Goal: Task Accomplishment & Management: Manage account settings

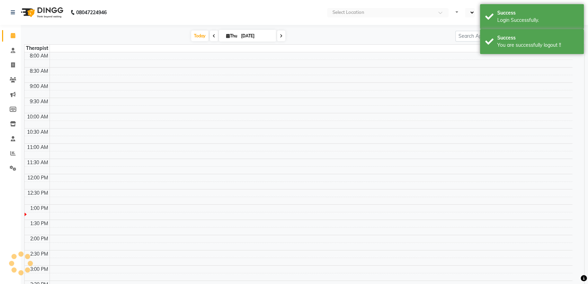
select select "en"
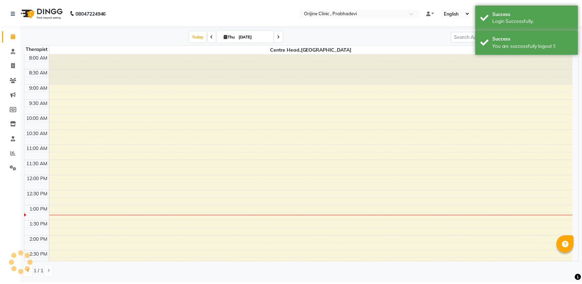
scroll to position [152, 0]
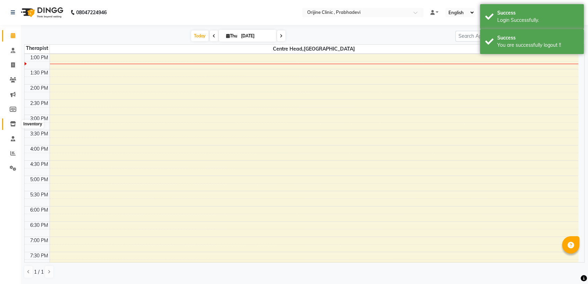
click at [10, 125] on icon at bounding box center [13, 123] width 6 height 5
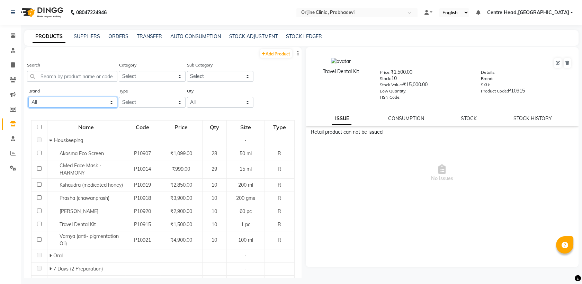
click at [107, 100] on select "All Null" at bounding box center [72, 102] width 89 height 11
click at [28, 97] on select "All Null" at bounding box center [72, 102] width 89 height 11
click at [288, 92] on div "Brand All Null Type Select Both Retail Consumable Qty All Low Out Of Stock" at bounding box center [162, 100] width 277 height 26
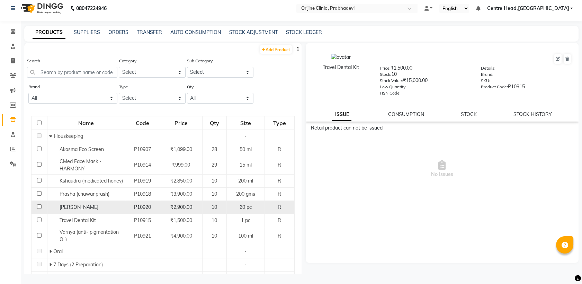
scroll to position [154, 0]
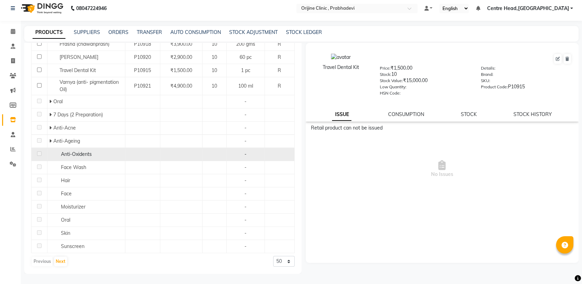
click at [88, 153] on span "Anti-Oxidents" at bounding box center [76, 154] width 31 height 6
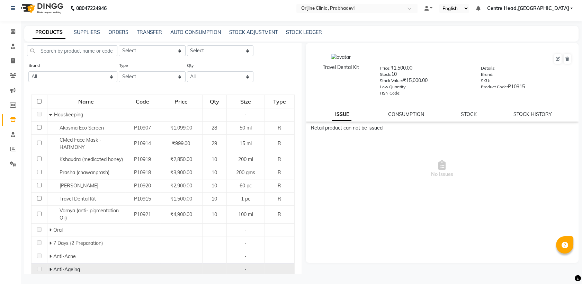
scroll to position [0, 0]
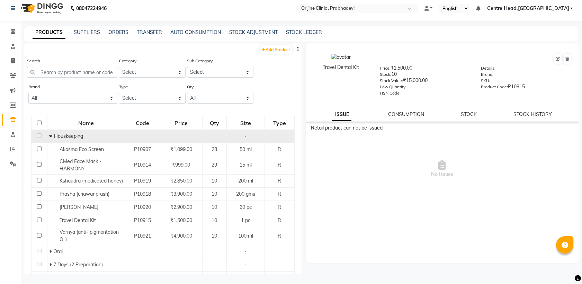
click at [52, 134] on span at bounding box center [51, 136] width 5 height 6
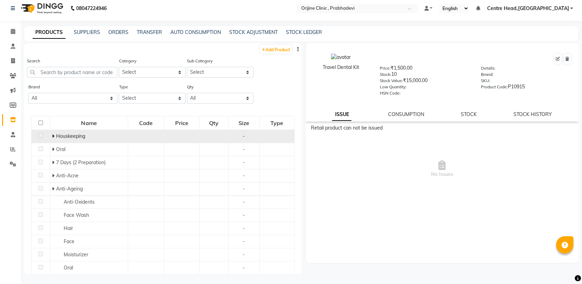
click at [52, 134] on icon at bounding box center [53, 136] width 2 height 5
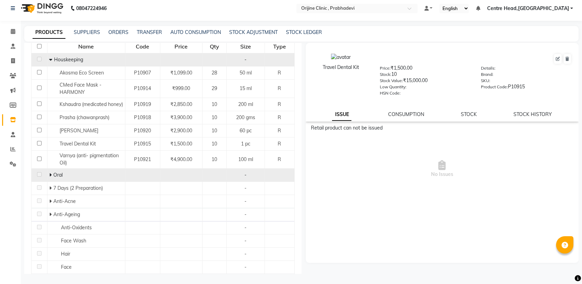
scroll to position [77, 0]
click at [52, 177] on span at bounding box center [51, 174] width 4 height 6
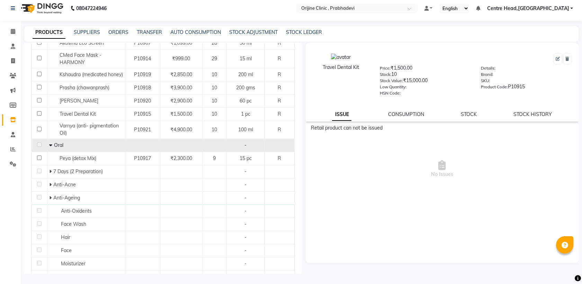
scroll to position [107, 0]
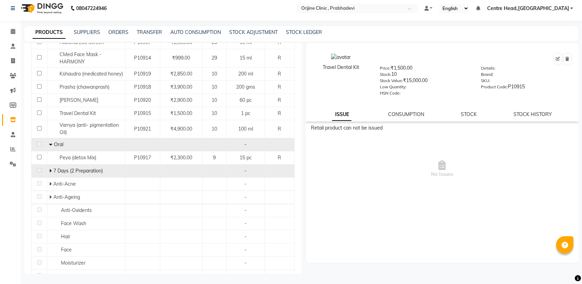
click at [51, 174] on span at bounding box center [51, 171] width 4 height 6
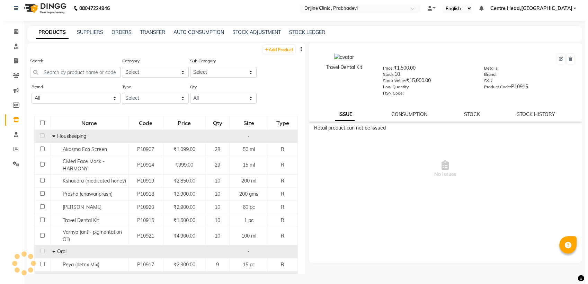
scroll to position [0, 0]
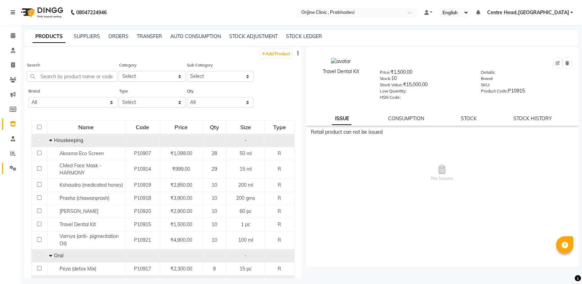
click at [15, 168] on icon at bounding box center [13, 168] width 7 height 5
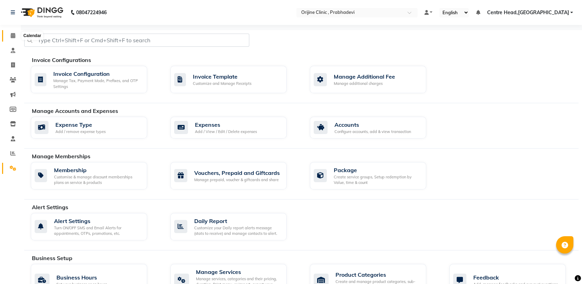
click at [13, 37] on icon at bounding box center [13, 35] width 5 height 5
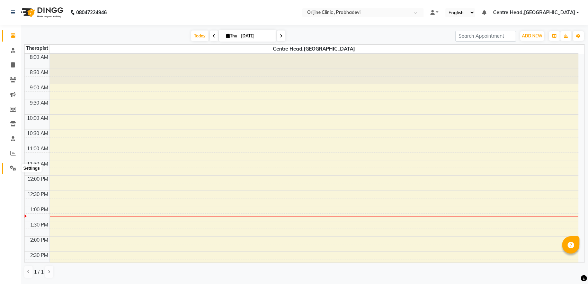
click at [12, 168] on icon at bounding box center [13, 168] width 7 height 5
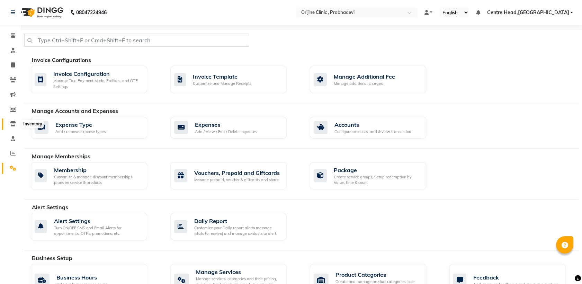
click at [11, 126] on icon at bounding box center [13, 123] width 6 height 5
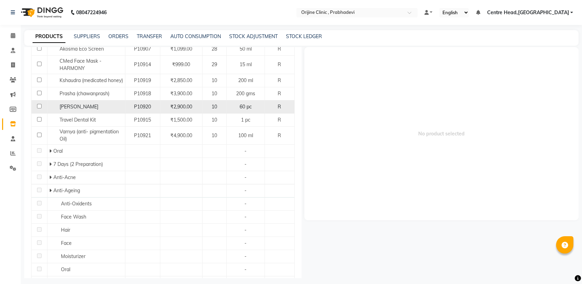
scroll to position [116, 0]
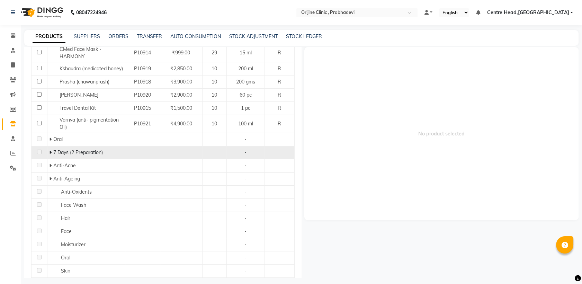
click at [51, 155] on span at bounding box center [51, 152] width 4 height 6
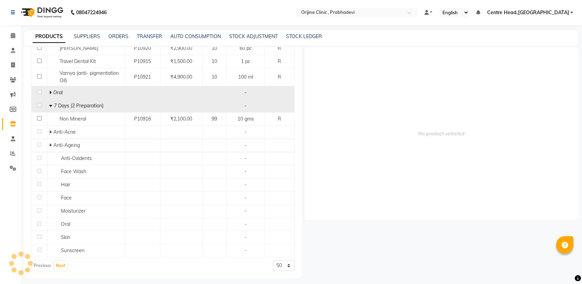
scroll to position [167, 0]
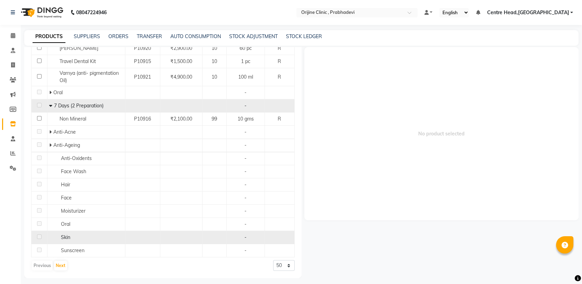
click at [63, 237] on span "Skin" at bounding box center [65, 237] width 9 height 6
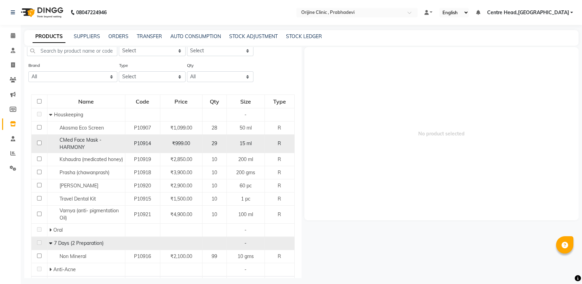
scroll to position [0, 0]
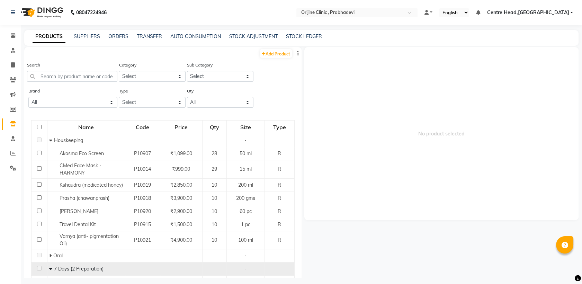
click at [295, 54] on button "button" at bounding box center [298, 53] width 7 height 7
click at [266, 90] on div "Brand All Null Type Select Both Retail Consumable Qty All Low Out Of Stock" at bounding box center [162, 100] width 277 height 26
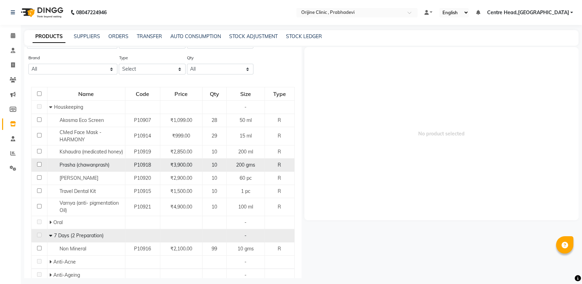
scroll to position [34, 0]
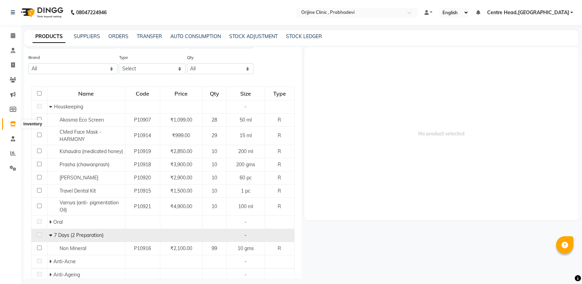
click at [14, 121] on icon at bounding box center [13, 123] width 6 height 5
click at [81, 65] on select "All Null" at bounding box center [72, 68] width 89 height 11
click at [28, 63] on select "All Null" at bounding box center [72, 68] width 89 height 11
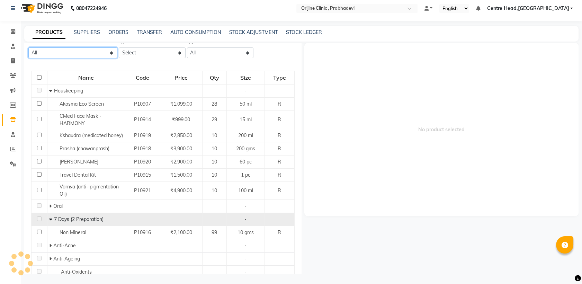
scroll to position [32, 0]
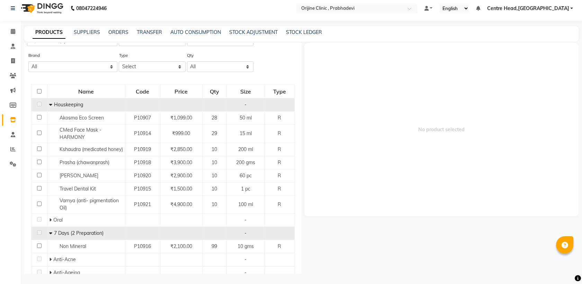
click at [51, 106] on span at bounding box center [51, 105] width 5 height 6
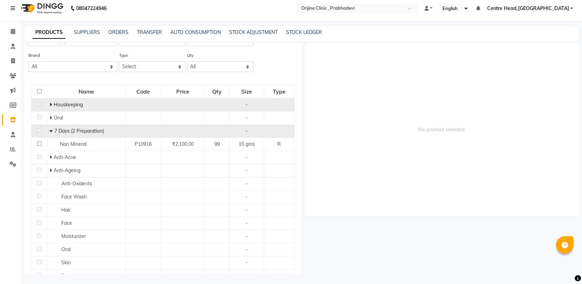
click at [51, 106] on span at bounding box center [52, 105] width 4 height 6
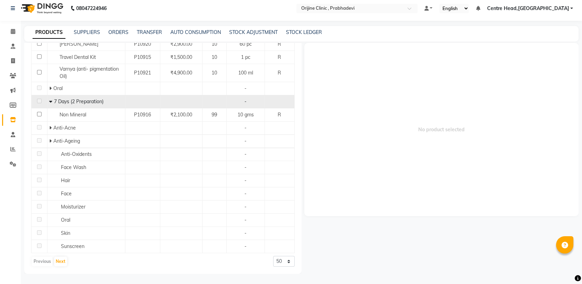
scroll to position [0, 0]
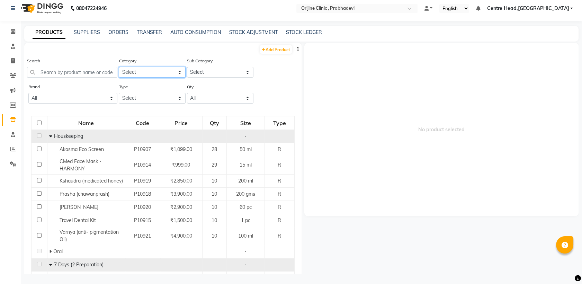
click at [164, 71] on select "Select Ayurvedic Medicine Skin Personal Care Cosmosoticles Wellness Product Con…" at bounding box center [152, 72] width 67 height 11
click at [119, 67] on select "Select Ayurvedic Medicine Skin Personal Care Cosmosoticles Wellness Product Con…" at bounding box center [152, 72] width 67 height 11
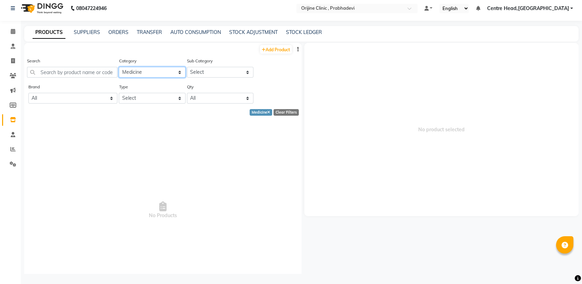
scroll to position [17, 0]
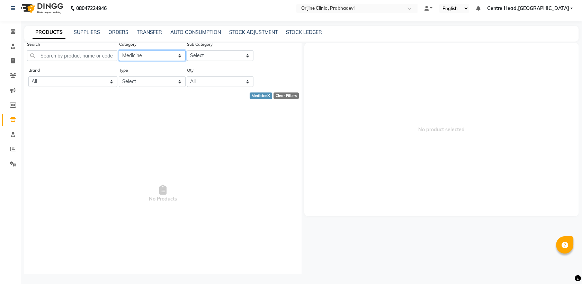
click at [178, 54] on select "Select Ayurvedic Medicine Skin Personal Care Cosmosoticles Wellness Product Con…" at bounding box center [152, 55] width 67 height 11
click at [119, 50] on select "Select Ayurvedic Medicine Skin Personal Care Cosmosoticles Wellness Product Con…" at bounding box center [152, 55] width 67 height 11
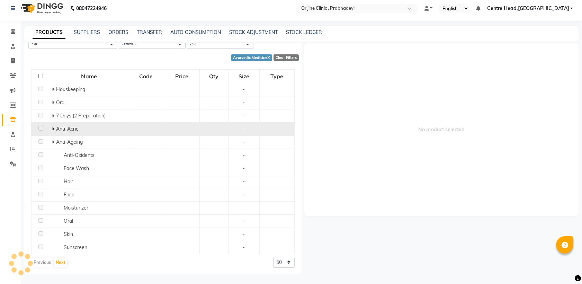
scroll to position [0, 0]
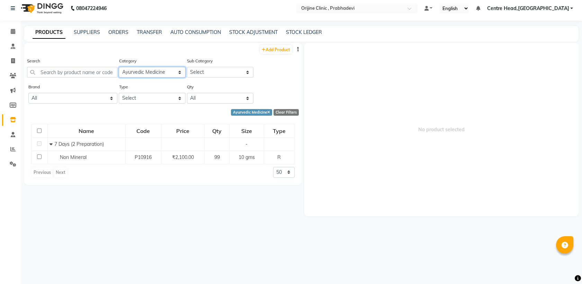
click at [164, 69] on select "Select Ayurvedic Medicine Skin Personal Care Cosmosoticles Wellness Product Con…" at bounding box center [152, 72] width 67 height 11
select select "289115150"
click at [119, 67] on select "Select Ayurvedic Medicine Skin Personal Care Cosmosoticles Wellness Product Con…" at bounding box center [152, 72] width 67 height 11
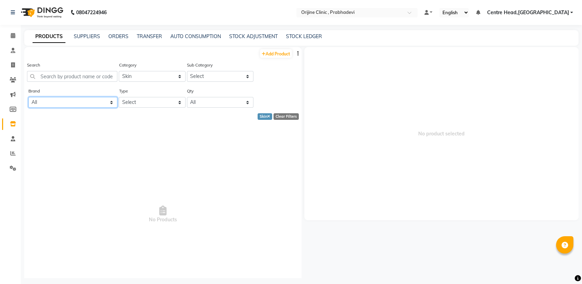
click at [107, 101] on select "All Null" at bounding box center [72, 102] width 89 height 11
click at [28, 97] on select "All Null" at bounding box center [72, 102] width 89 height 11
click at [220, 78] on select "Select Cleanser Facial Moisturiser Serum Toner Sun Care Masks Lip Care Eye Care…" at bounding box center [220, 76] width 67 height 11
click at [187, 71] on select "Select Cleanser Facial Moisturiser Serum Toner Sun Care Masks Lip Care Eye Care…" at bounding box center [220, 76] width 67 height 11
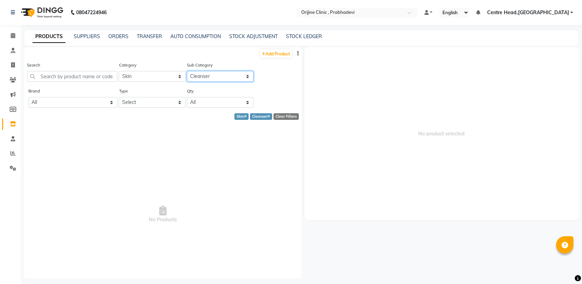
click at [237, 76] on select "Select Cleanser Facial Moisturiser Serum Toner Sun Care Masks Lip Care Eye Care…" at bounding box center [220, 76] width 67 height 11
click at [187, 71] on select "Select Cleanser Facial Moisturiser Serum Toner Sun Care Masks Lip Care Eye Care…" at bounding box center [220, 76] width 67 height 11
click at [242, 75] on select "Select Cleanser Facial Moisturiser Serum Toner Sun Care Masks Lip Care Eye Care…" at bounding box center [220, 76] width 67 height 11
select select "289115151"
click at [187, 71] on select "Select Cleanser Facial Moisturiser Serum Toner Sun Care Masks Lip Care Eye Care…" at bounding box center [220, 76] width 67 height 11
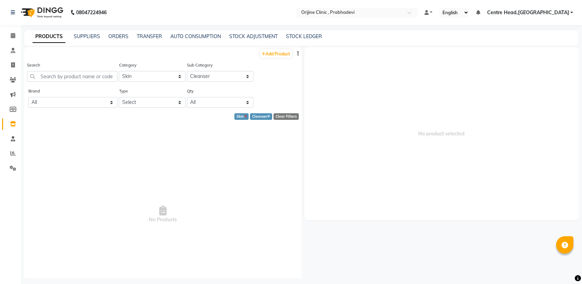
click at [244, 117] on icon at bounding box center [245, 117] width 3 height 4
select select
click at [159, 77] on select "Select Ayurvedic Medicine Skin Personal Care Cosmosoticles Wellness Product Con…" at bounding box center [152, 76] width 67 height 11
click at [119, 71] on select "Select Ayurvedic Medicine Skin Personal Care Cosmosoticles Wellness Product Con…" at bounding box center [152, 76] width 67 height 11
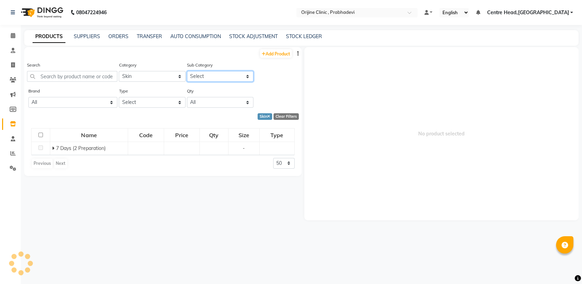
click at [243, 76] on select "Select" at bounding box center [220, 76] width 67 height 11
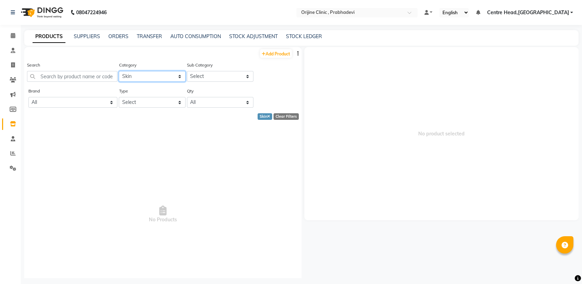
click at [166, 74] on select "Select Ayurvedic Medicine Skin Personal Care Cosmosoticles Wellness Product Con…" at bounding box center [152, 76] width 67 height 11
select select "289115400"
click at [119, 71] on select "Select Ayurvedic Medicine Skin Personal Care Cosmosoticles Wellness Product Con…" at bounding box center [152, 76] width 67 height 11
click at [224, 76] on select "Select Skin Oral Hair Face Wash Sunscreen Anti-Ageing Anti-Oxidents Anti-Acne M…" at bounding box center [220, 76] width 67 height 11
select select "2891154004"
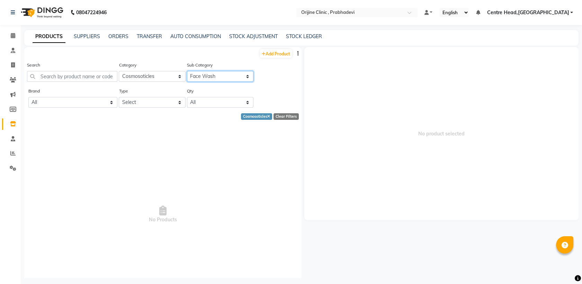
click at [187, 71] on select "Select Skin Oral Hair Face Wash Sunscreen Anti-Ageing Anti-Oxidents Anti-Acne M…" at bounding box center [220, 76] width 67 height 11
click at [175, 79] on select "Select Ayurvedic Medicine Skin Personal Care Cosmosoticles Wellness Product Con…" at bounding box center [152, 76] width 67 height 11
click at [119, 71] on select "Select Ayurvedic Medicine Skin Personal Care Cosmosoticles Wellness Product Con…" at bounding box center [152, 76] width 67 height 11
click at [176, 77] on select "Select Ayurvedic Medicine Skin Personal Care Cosmosoticles Wellness Product Con…" at bounding box center [152, 76] width 67 height 11
select select "289115500"
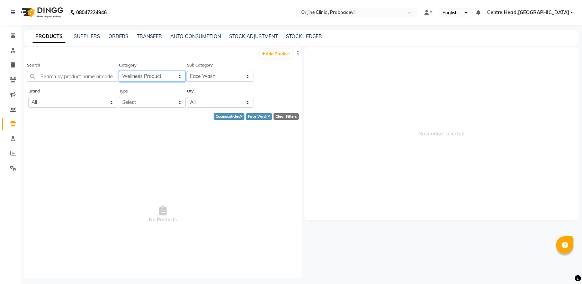
click at [119, 71] on select "Select Ayurvedic Medicine Skin Personal Care Cosmosoticles Wellness Product Con…" at bounding box center [152, 76] width 67 height 11
select select
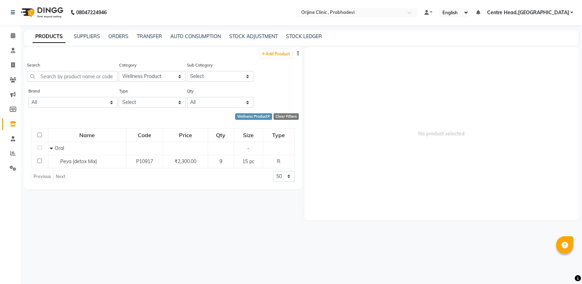
click at [58, 173] on div "Previous Next" at bounding box center [49, 176] width 37 height 11
click at [46, 174] on div "Previous Next" at bounding box center [49, 176] width 37 height 11
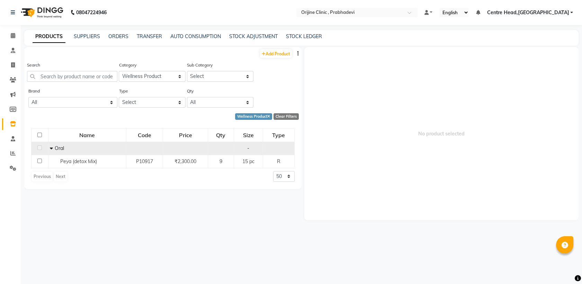
click at [51, 148] on icon at bounding box center [51, 148] width 3 height 5
click at [55, 148] on span at bounding box center [54, 148] width 4 height 6
click at [277, 174] on select "50 100 500" at bounding box center [283, 176] width 21 height 11
select select "100"
click at [273, 171] on select "50 100 500" at bounding box center [283, 176] width 21 height 11
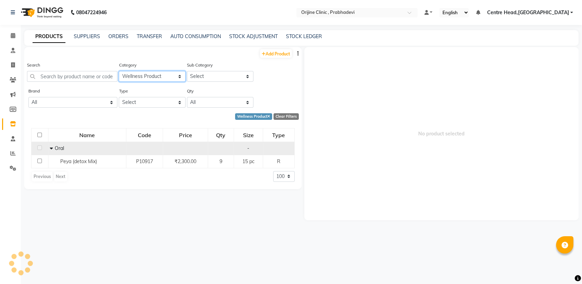
click at [184, 78] on select "Select Ayurvedic Medicine Skin Personal Care Cosmosoticles Wellness Product Con…" at bounding box center [152, 76] width 67 height 11
click at [119, 71] on select "Select Ayurvedic Medicine Skin Personal Care Cosmosoticles Wellness Product Con…" at bounding box center [152, 76] width 67 height 11
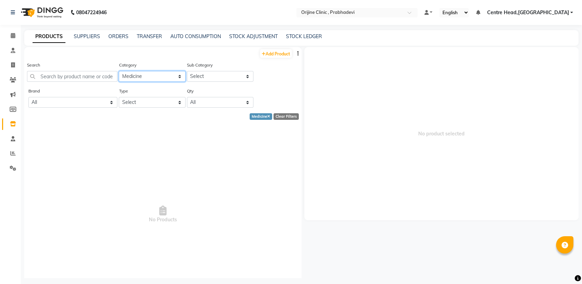
click at [178, 76] on select "Select Ayurvedic Medicine Skin Personal Care Cosmosoticles Wellness Product Con…" at bounding box center [152, 76] width 67 height 11
select select "289116000"
click at [119, 71] on select "Select Ayurvedic Medicine Skin Personal Care Cosmosoticles Wellness Product Con…" at bounding box center [152, 76] width 67 height 11
select select "100"
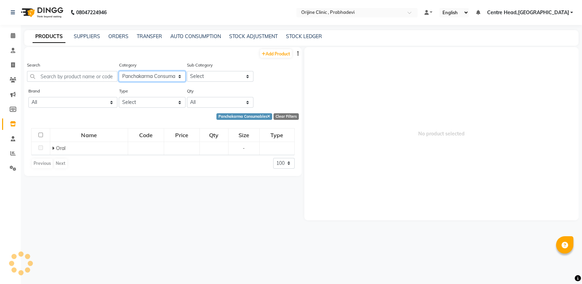
click at [172, 76] on select "Select Ayurvedic Medicine Skin Personal Care Cosmosoticles Wellness Product Con…" at bounding box center [152, 76] width 67 height 11
select select "289116100"
click at [119, 71] on select "Select Ayurvedic Medicine Skin Personal Care Cosmosoticles Wellness Product Con…" at bounding box center [152, 76] width 67 height 11
select select "100"
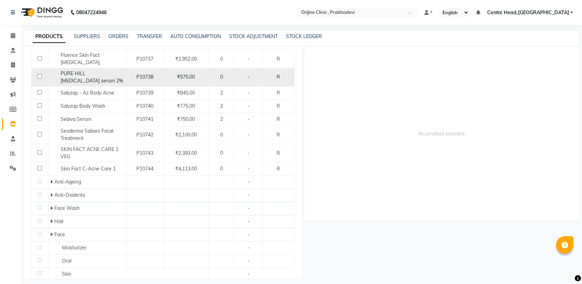
scroll to position [159, 0]
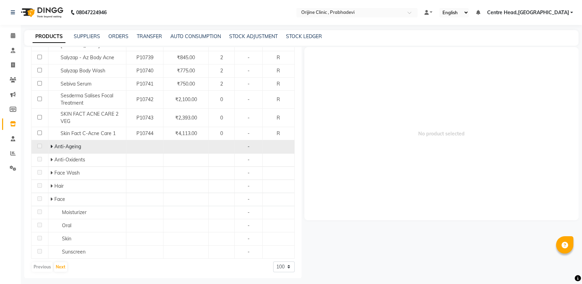
click at [75, 145] on span "Anti-Ageing" at bounding box center [67, 146] width 27 height 6
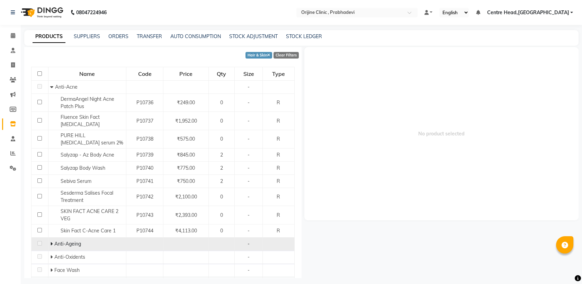
scroll to position [0, 0]
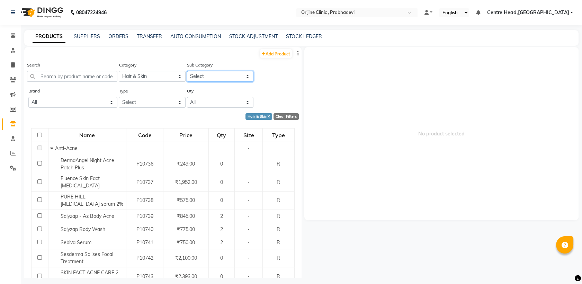
click at [242, 80] on select "Select Anti-Acne Anti-Ageing Anti-Oxidents Face Wash Hair Face Moisturizer Oral…" at bounding box center [220, 76] width 67 height 11
select select "2891161002"
click at [187, 71] on select "Select Anti-Acne Anti-Ageing Anti-Oxidents Face Wash Hair Face Moisturizer Oral…" at bounding box center [220, 76] width 67 height 11
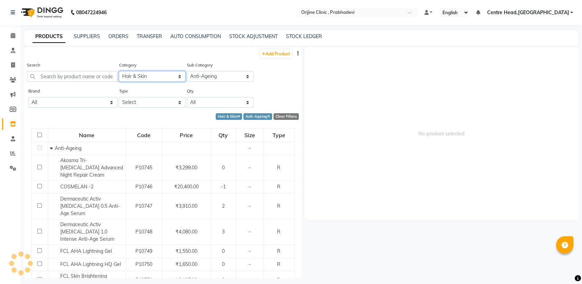
click at [172, 76] on select "Select Ayurvedic Medicine Skin Personal Care Cosmosoticles Wellness Product Con…" at bounding box center [152, 76] width 67 height 11
select select "289115400"
click at [119, 71] on select "Select Ayurvedic Medicine Skin Personal Care Cosmosoticles Wellness Product Con…" at bounding box center [152, 76] width 67 height 11
select select
click at [235, 79] on select "Select Anti-Acne Anti-Ageing Anti-Oxidents Face Wash Hair Face Moisturizer Oral…" at bounding box center [220, 76] width 67 height 11
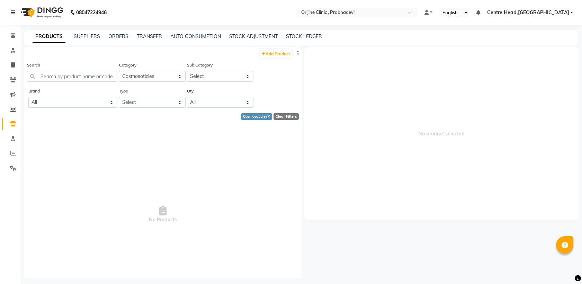
click at [114, 165] on span "No Products" at bounding box center [163, 214] width 264 height 173
click at [154, 76] on select "Select Ayurvedic Medicine Skin Personal Care Cosmosoticles Wellness Product Con…" at bounding box center [152, 76] width 67 height 11
select select "289116100"
click at [119, 71] on select "Select Ayurvedic Medicine Skin Personal Care Cosmosoticles Wellness Product Con…" at bounding box center [152, 76] width 67 height 11
select select "100"
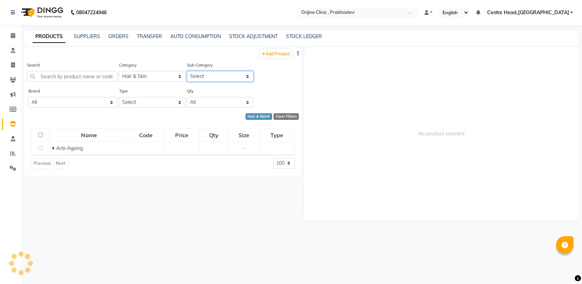
click at [236, 72] on select "Select Skin Oral Hair Face Wash Sunscreen Anti-Ageing Anti-Oxidents Anti-Acne M…" at bounding box center [220, 76] width 67 height 11
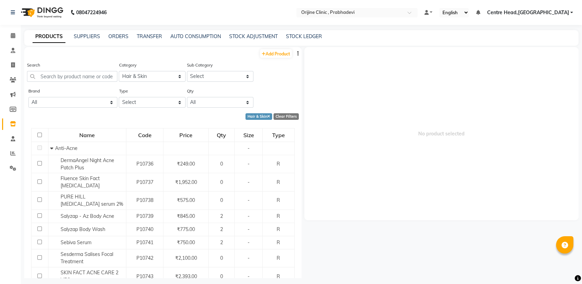
click at [282, 88] on div "Brand All Null Type Select Both Retail Consumable Qty All Low Out Of Stock" at bounding box center [162, 100] width 277 height 26
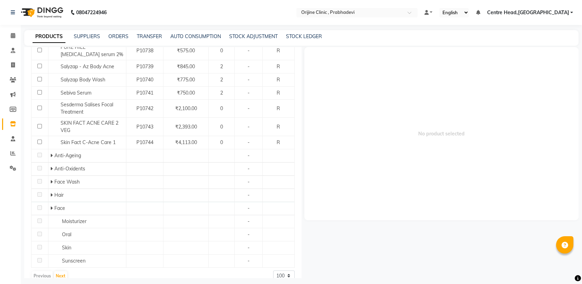
scroll to position [159, 0]
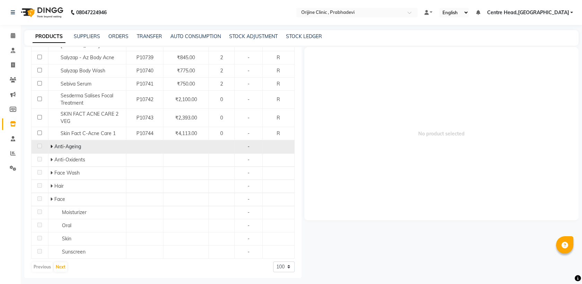
click at [62, 147] on span "Anti-Ageing" at bounding box center [67, 146] width 27 height 6
click at [42, 144] on td at bounding box center [40, 146] width 17 height 13
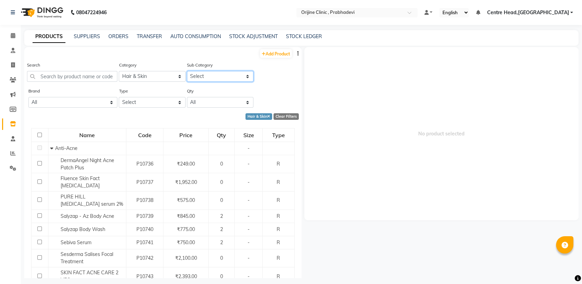
click at [221, 73] on select "Select Anti-Acne Anti-Ageing Anti-Oxidents Face Wash Hair Face Moisturizer Oral…" at bounding box center [220, 76] width 67 height 11
click at [187, 71] on select "Select Anti-Acne Anti-Ageing Anti-Oxidents Face Wash Hair Face Moisturizer Oral…" at bounding box center [220, 76] width 67 height 11
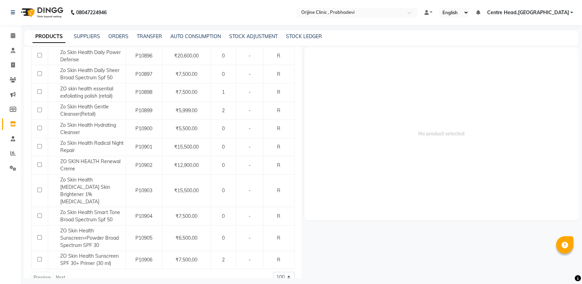
scroll to position [4, 0]
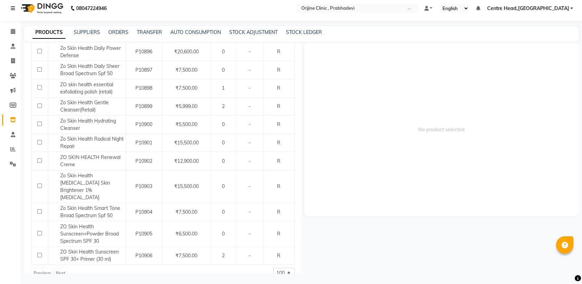
click at [61, 268] on div "Previous Next" at bounding box center [49, 273] width 37 height 11
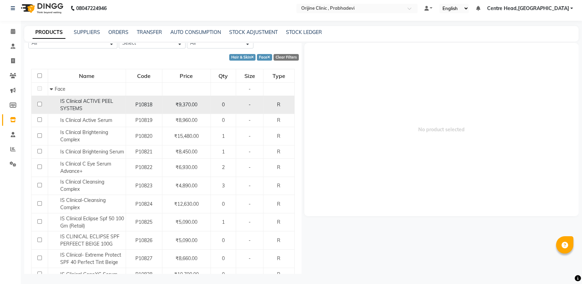
scroll to position [0, 0]
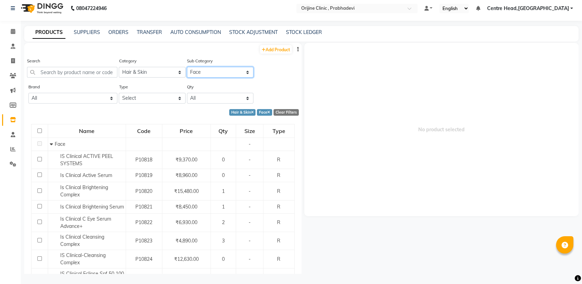
click at [229, 68] on select "Select Anti-Acne Anti-Ageing Anti-Oxidents Face Wash Hair Face Moisturizer Oral…" at bounding box center [220, 72] width 67 height 11
select select "2891161004"
click at [187, 67] on select "Select Anti-Acne Anti-Ageing Anti-Oxidents Face Wash Hair Face Moisturizer Oral…" at bounding box center [220, 72] width 67 height 11
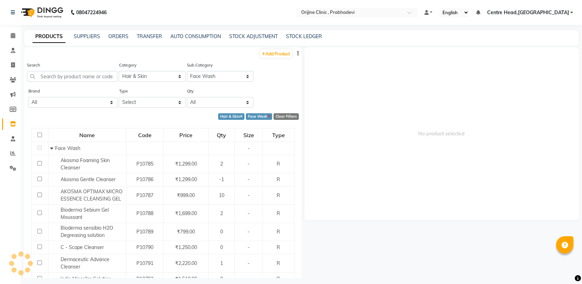
click at [267, 115] on icon at bounding box center [268, 117] width 3 height 4
select select
click at [267, 115] on icon at bounding box center [268, 117] width 3 height 4
select select
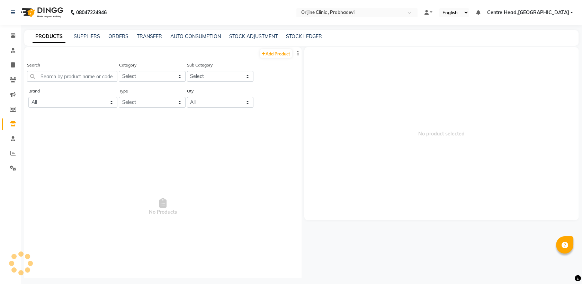
select select "100"
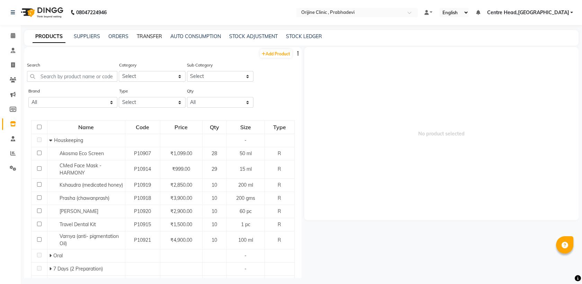
click at [144, 35] on link "TRANSFER" at bounding box center [149, 36] width 25 height 6
select select "sender"
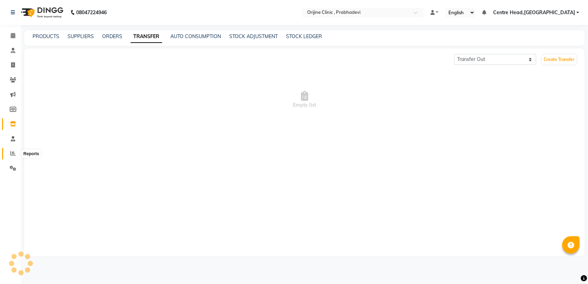
click at [15, 156] on icon at bounding box center [12, 153] width 5 height 5
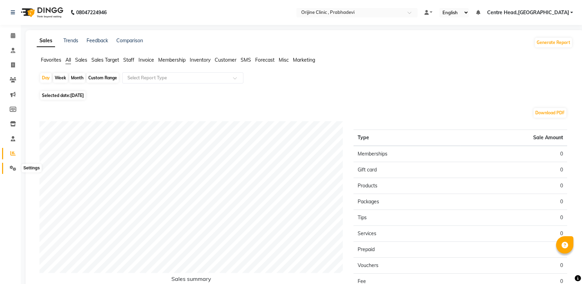
click at [15, 168] on icon at bounding box center [13, 168] width 7 height 5
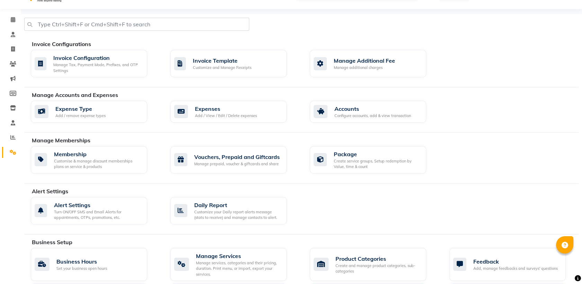
scroll to position [17, 0]
click at [334, 70] on div "Manage Additional Fee Manage additional charges" at bounding box center [368, 62] width 116 height 27
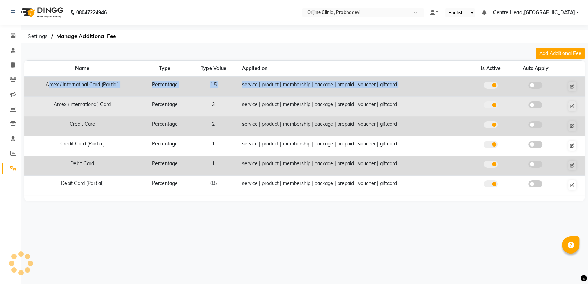
drag, startPoint x: 50, startPoint y: 91, endPoint x: 51, endPoint y: 113, distance: 22.2
click at [51, 113] on tbody "Amex / Internatinal Card (Partial) Percentage 1.5 service | product | membershi…" at bounding box center [304, 136] width 561 height 119
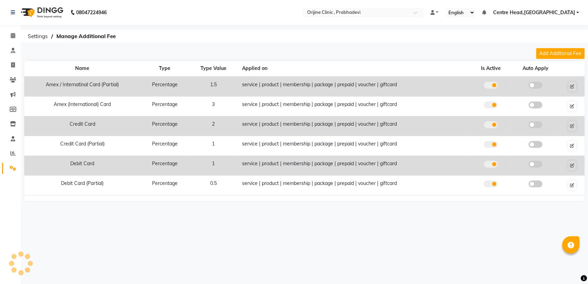
click at [81, 216] on div "08047224946 Select Location × Orijine Clinic , Prabhadevi Default Panel My Pane…" at bounding box center [294, 142] width 588 height 284
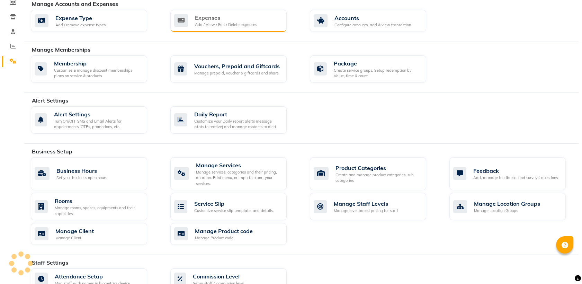
scroll to position [116, 0]
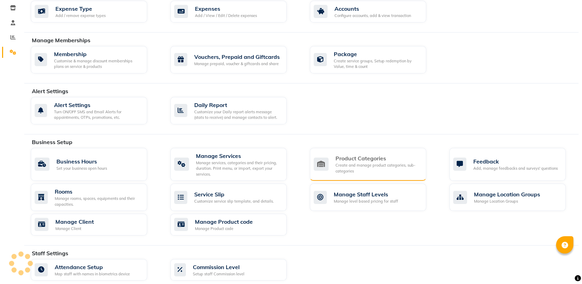
click at [355, 174] on div "Product Categories Create and manage product categories, sub-categories" at bounding box center [368, 164] width 116 height 33
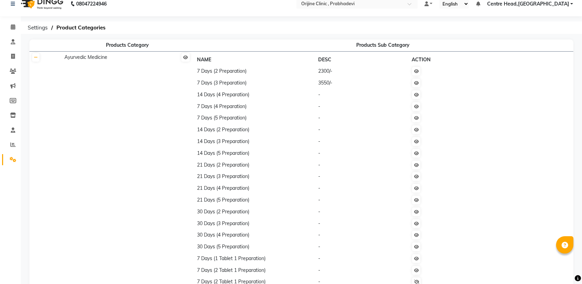
scroll to position [8, 0]
click at [327, 75] on td "2300/-" at bounding box center [362, 72] width 93 height 12
click at [15, 26] on icon at bounding box center [13, 27] width 5 height 5
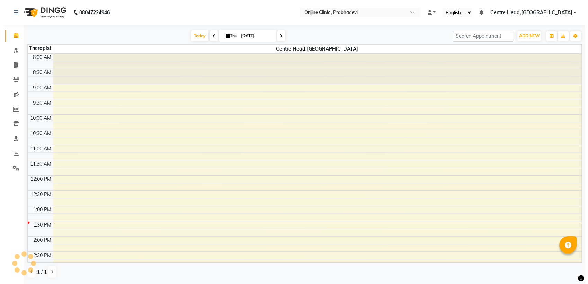
scroll to position [152, 0]
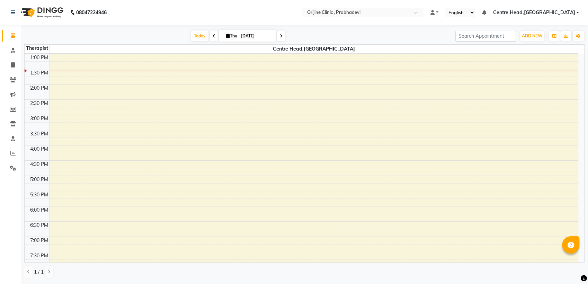
click at [544, 14] on span "Centre Head,[GEOGRAPHIC_DATA]" at bounding box center [534, 12] width 82 height 7
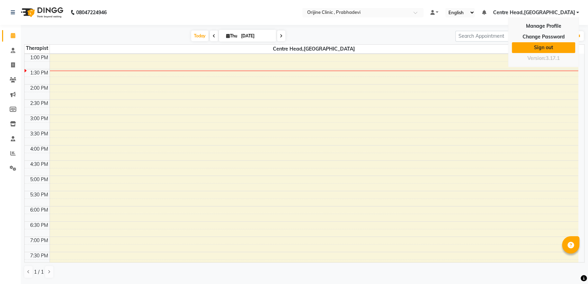
click at [539, 50] on link "Sign out" at bounding box center [543, 47] width 63 height 11
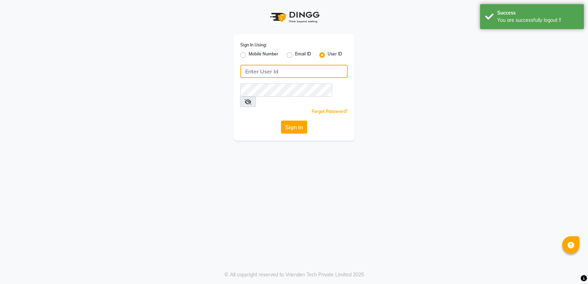
type input "8408993337"
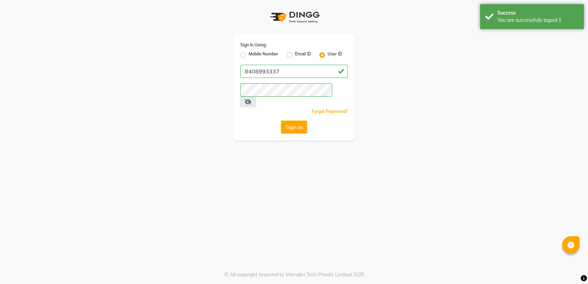
click at [249, 54] on label "Mobile Number" at bounding box center [264, 55] width 30 height 8
click at [249, 54] on input "Mobile Number" at bounding box center [251, 53] width 5 height 5
radio input "true"
radio input "false"
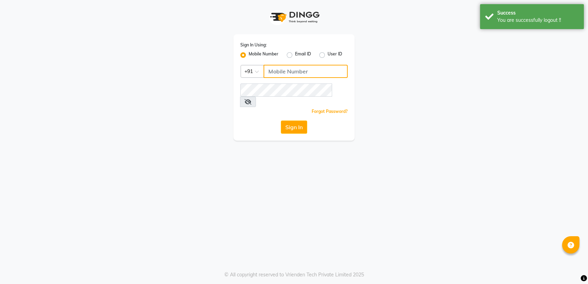
click at [274, 72] on input "Username" at bounding box center [306, 71] width 84 height 13
type input "8408993331"
click at [282, 121] on button "Sign In" at bounding box center [294, 127] width 26 height 13
